Goal: Task Accomplishment & Management: Manage account settings

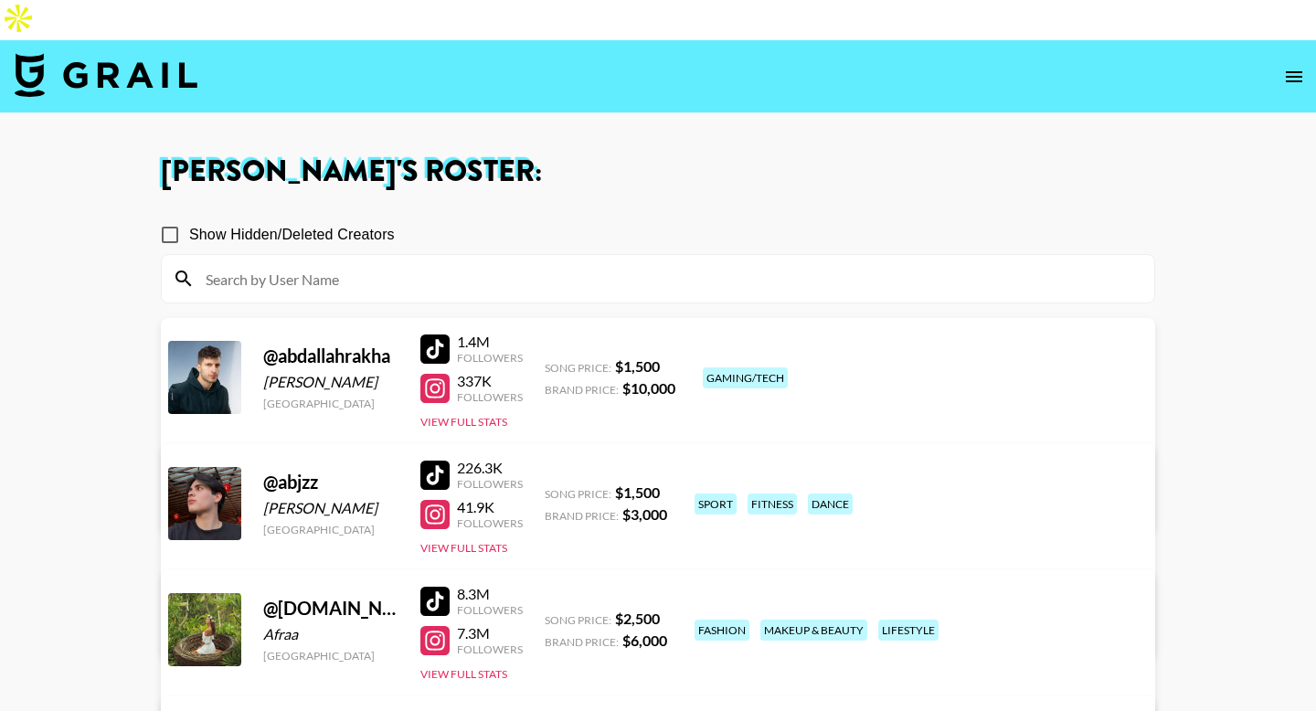
click at [461, 264] on input at bounding box center [669, 278] width 948 height 29
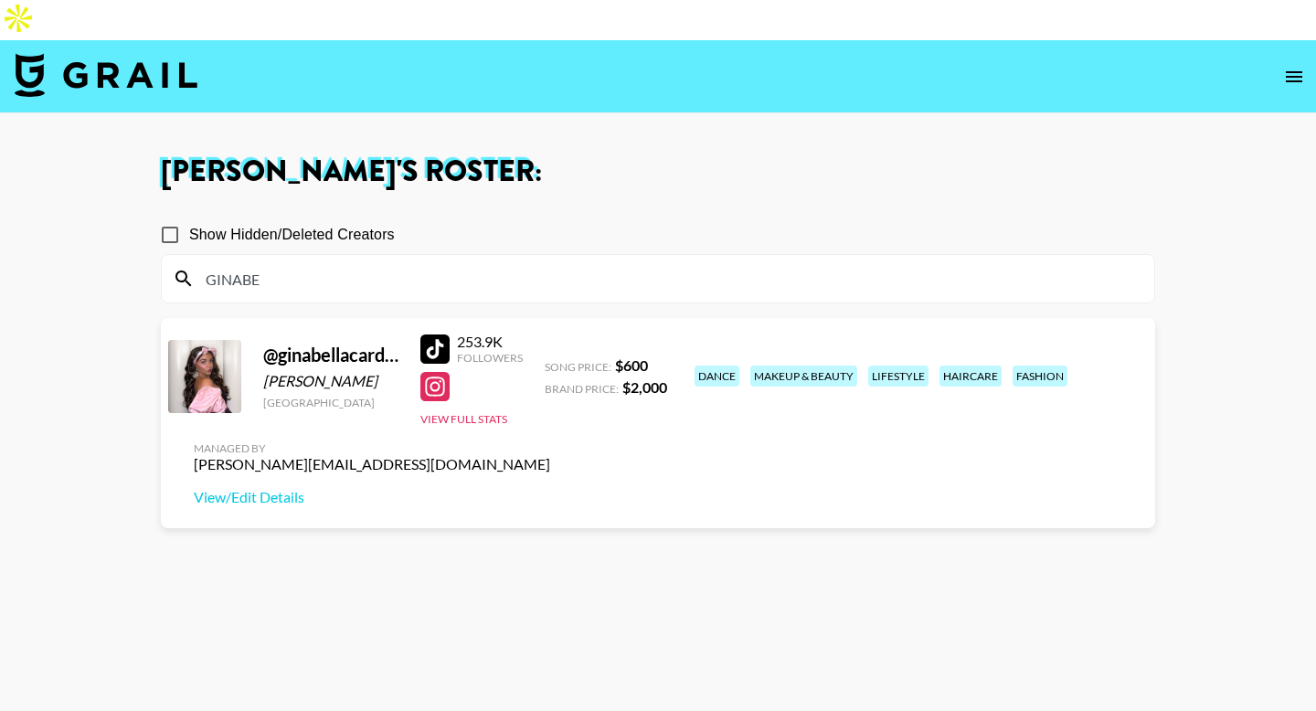
type input "GINABE"
click at [551, 467] on section "Show Hidden/Deleted Creators GINABE @ ginabellacardinale Ginabella Cardinale Un…" at bounding box center [658, 483] width 994 height 565
click at [550, 488] on link "View/Edit Details" at bounding box center [372, 497] width 356 height 18
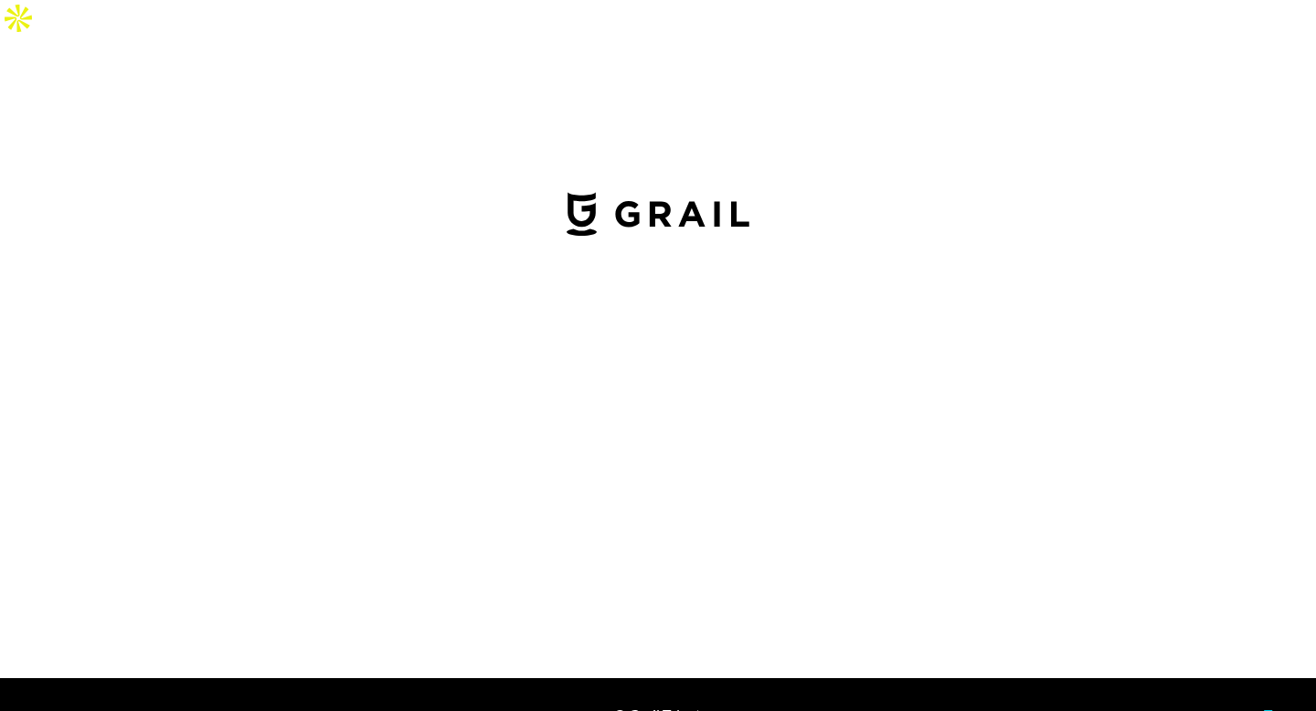
select select "USD"
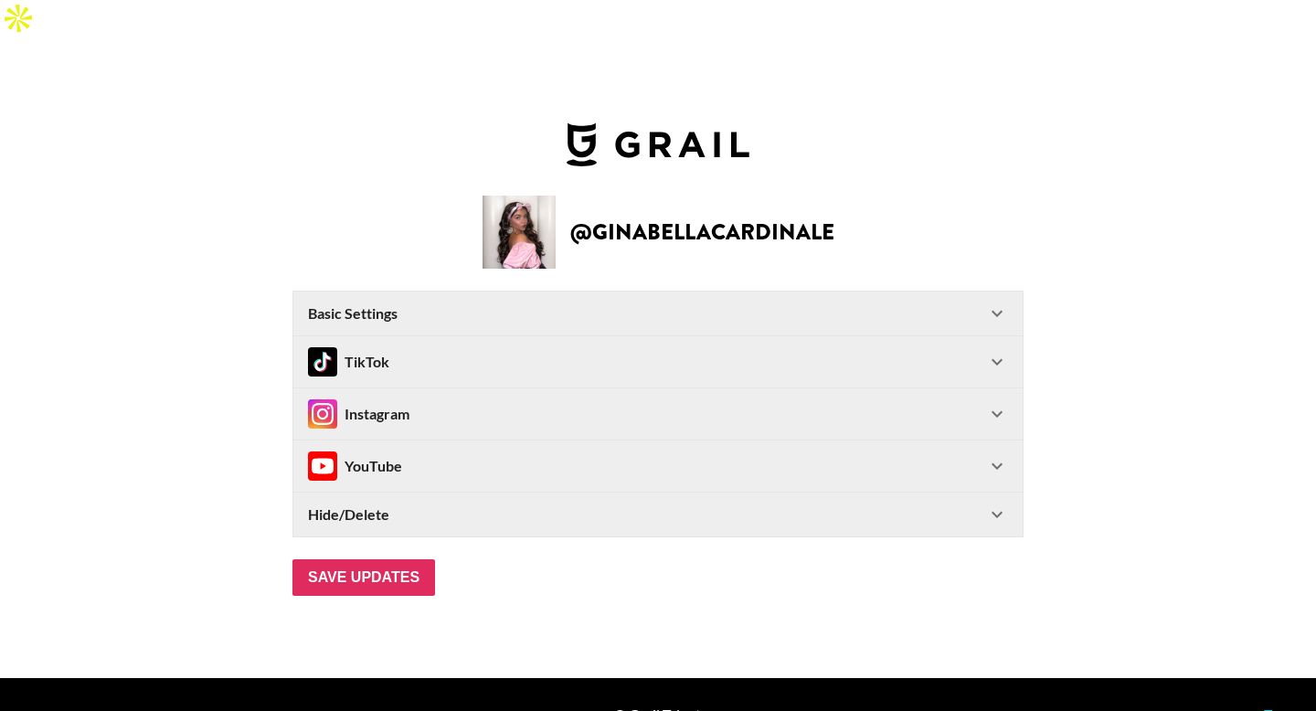
click at [747, 304] on div "Basic Settings" at bounding box center [647, 313] width 678 height 18
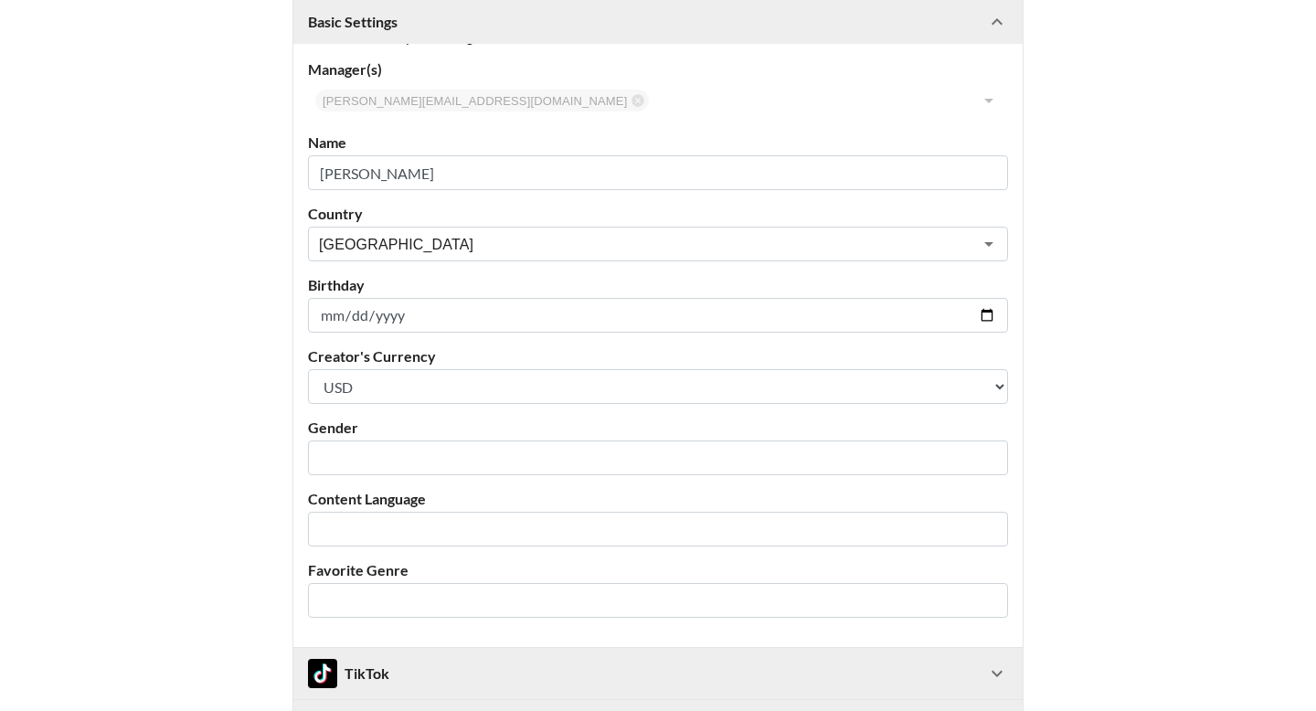
scroll to position [262, 0]
click at [365, 449] on input "text" at bounding box center [645, 459] width 653 height 21
click at [360, 460] on li "[DEMOGRAPHIC_DATA]" at bounding box center [658, 457] width 700 height 29
type input "[DEMOGRAPHIC_DATA]"
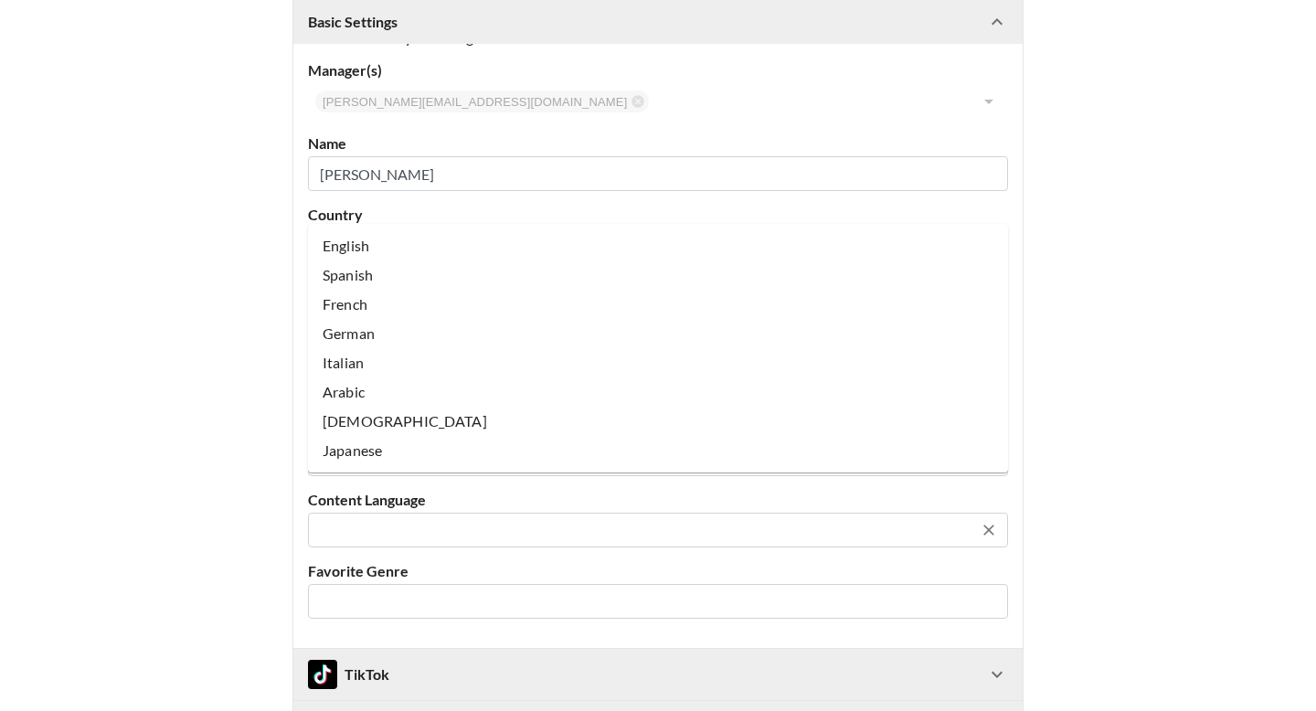
click at [418, 520] on input "text" at bounding box center [645, 530] width 653 height 21
click at [379, 254] on li "English" at bounding box center [658, 245] width 700 height 29
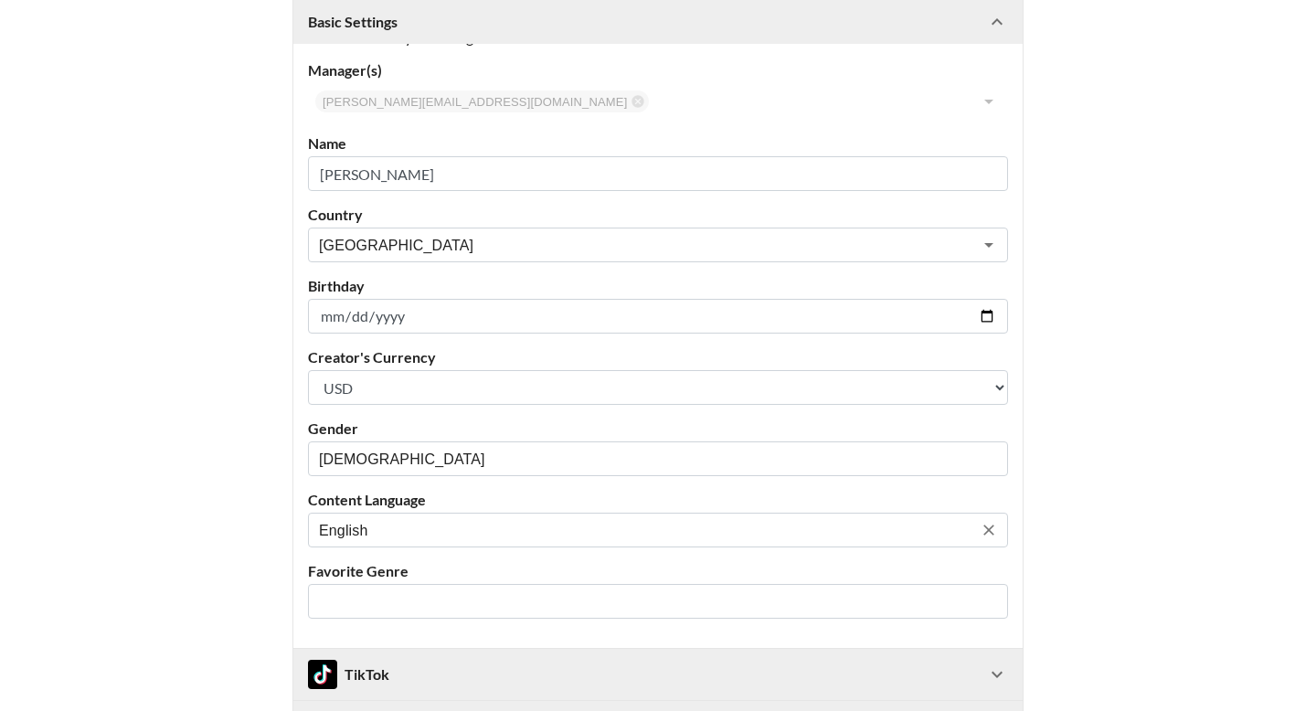
type input "English"
click at [378, 591] on input "text" at bounding box center [645, 601] width 653 height 21
click at [227, 474] on main "@ ginabellacardinale Basic Settings Airtable ID: recysYHL1Elg8W7uC Manager(s) […" at bounding box center [658, 394] width 1287 height 1028
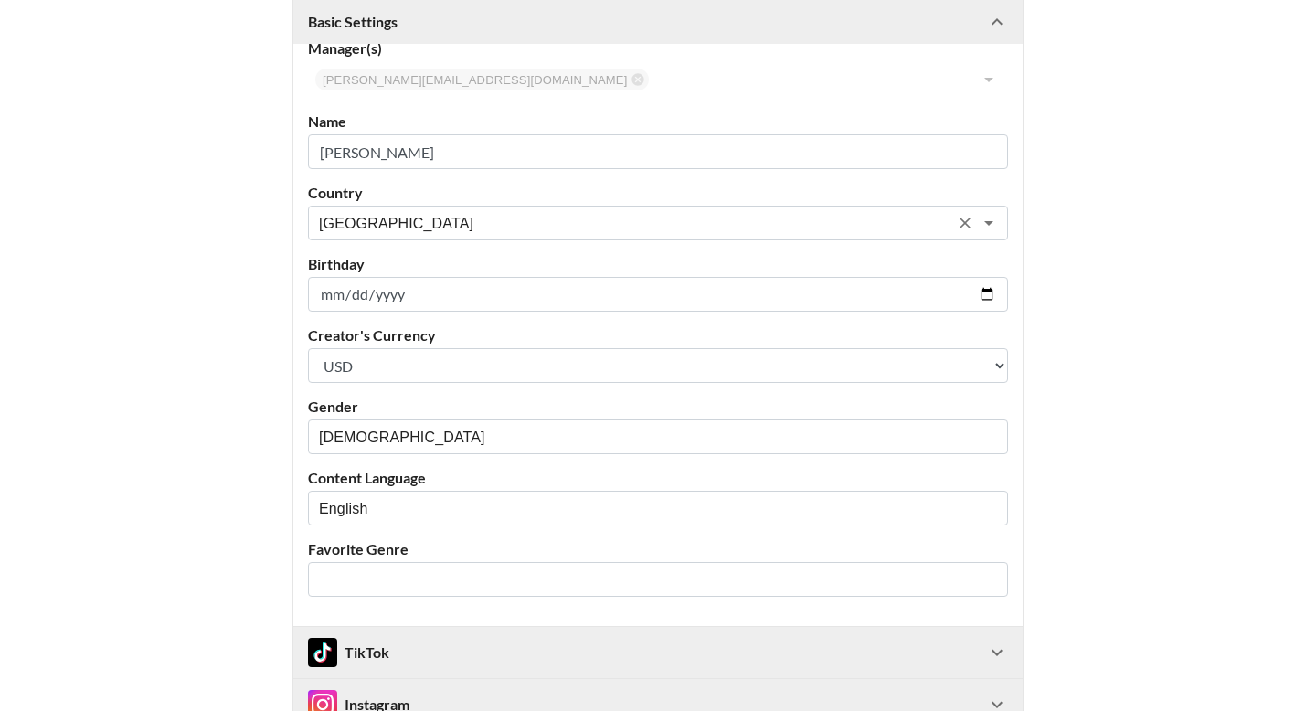
scroll to position [522, 0]
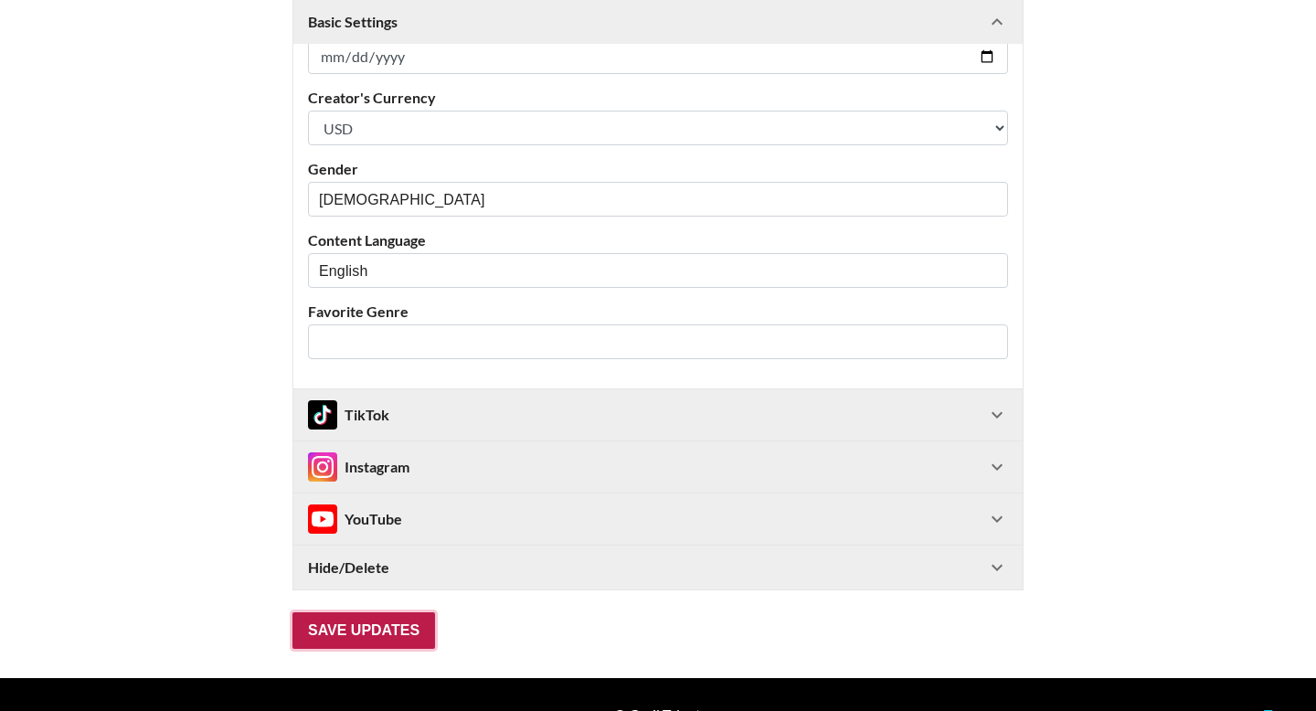
click at [381, 612] on input "Save Updates" at bounding box center [363, 630] width 143 height 37
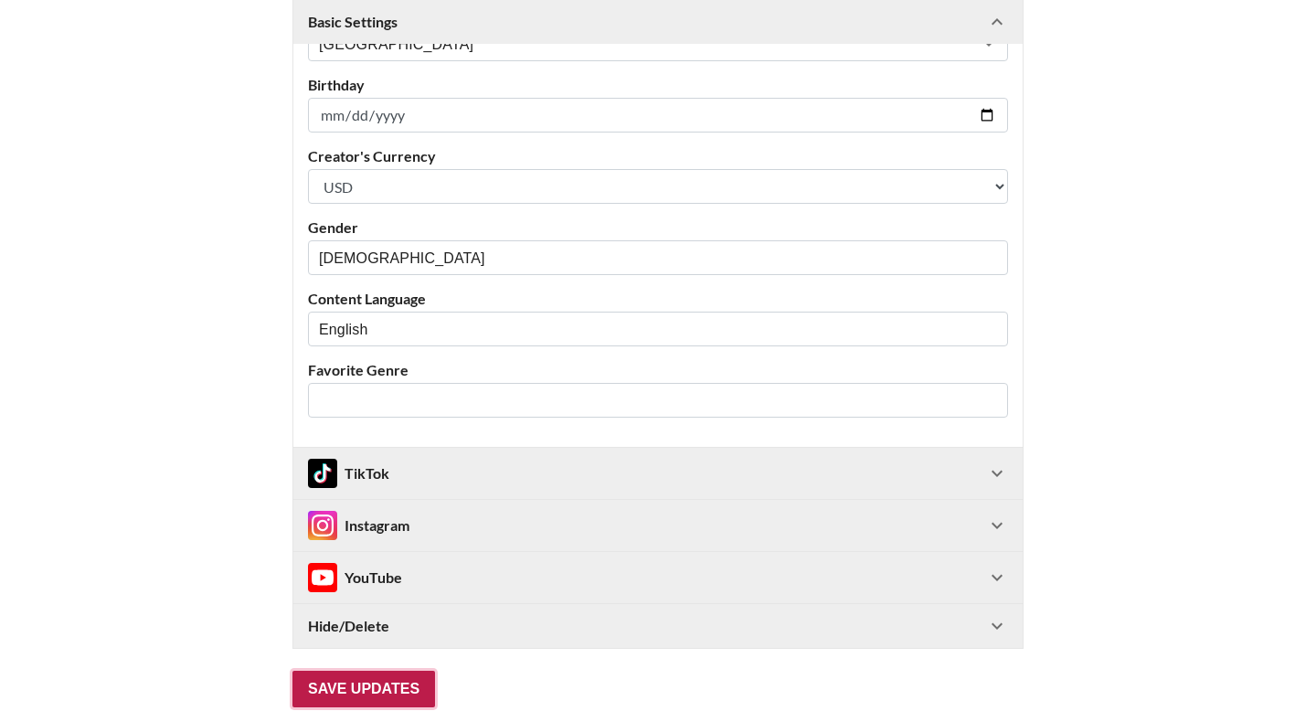
scroll to position [0, 0]
